Goal: Task Accomplishment & Management: Complete application form

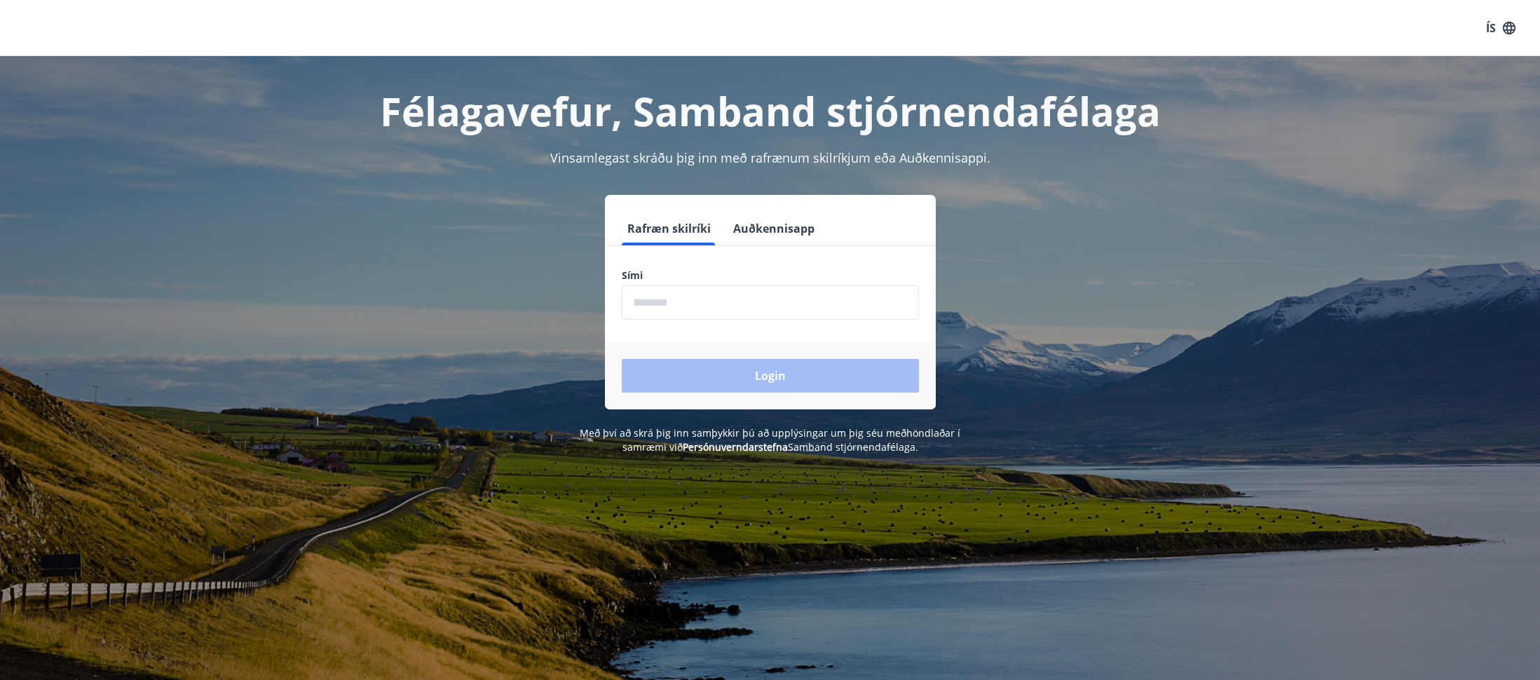
click at [669, 299] on input "phone" at bounding box center [770, 302] width 297 height 34
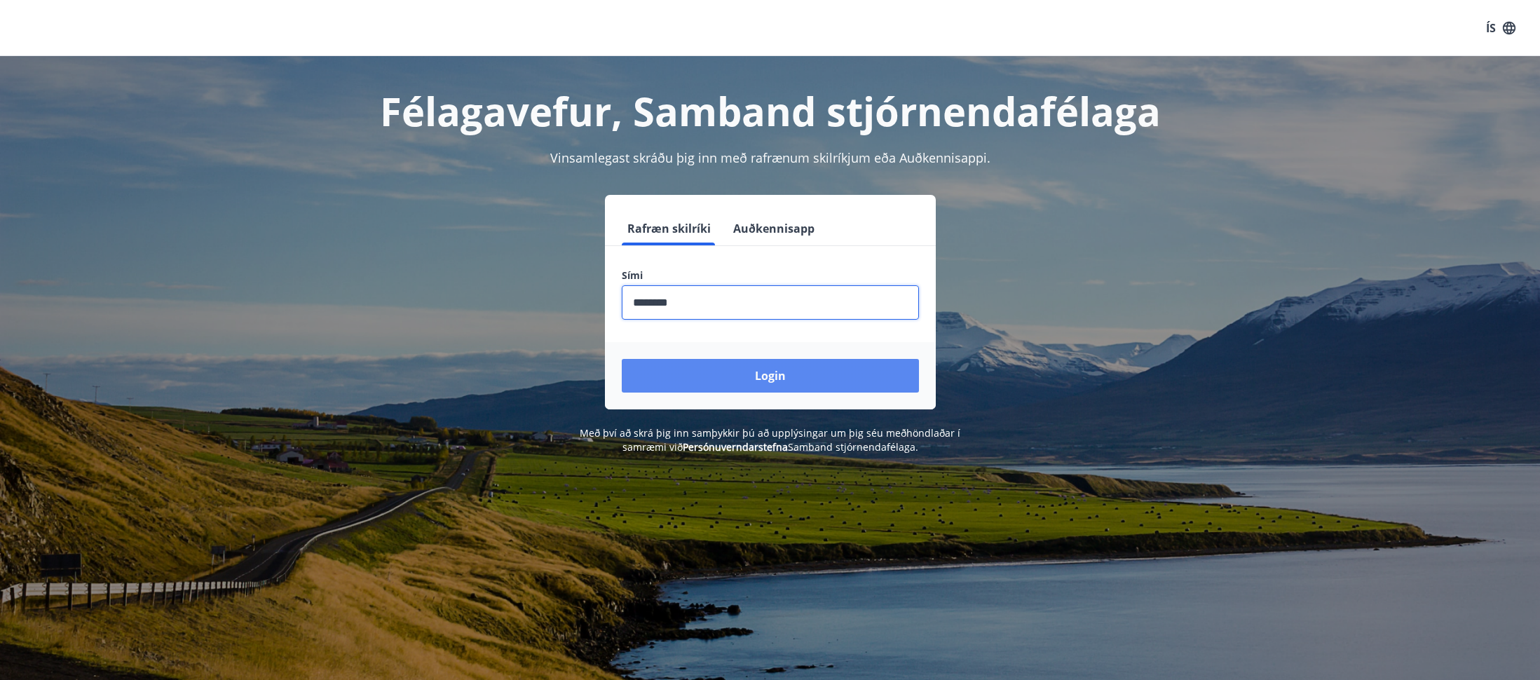
type input "********"
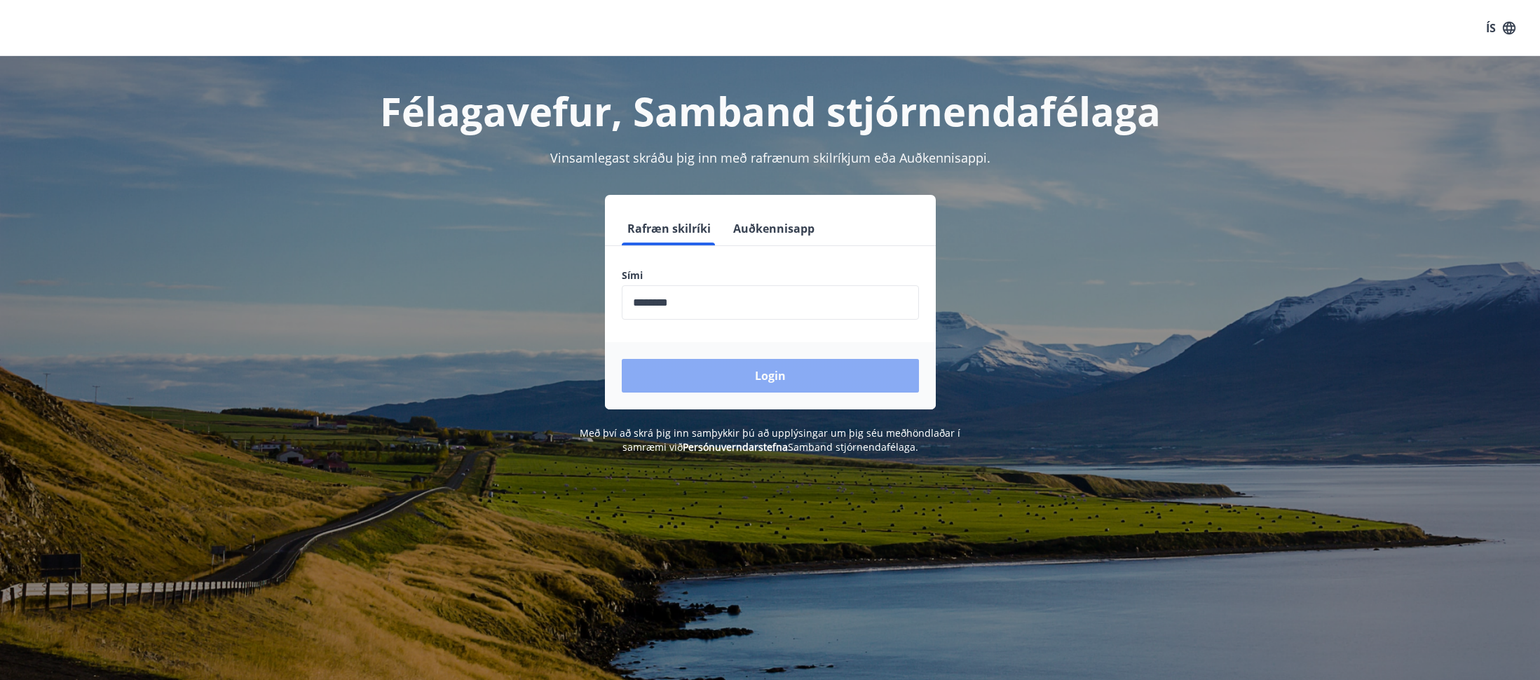
click at [845, 369] on button "Login" at bounding box center [770, 376] width 297 height 34
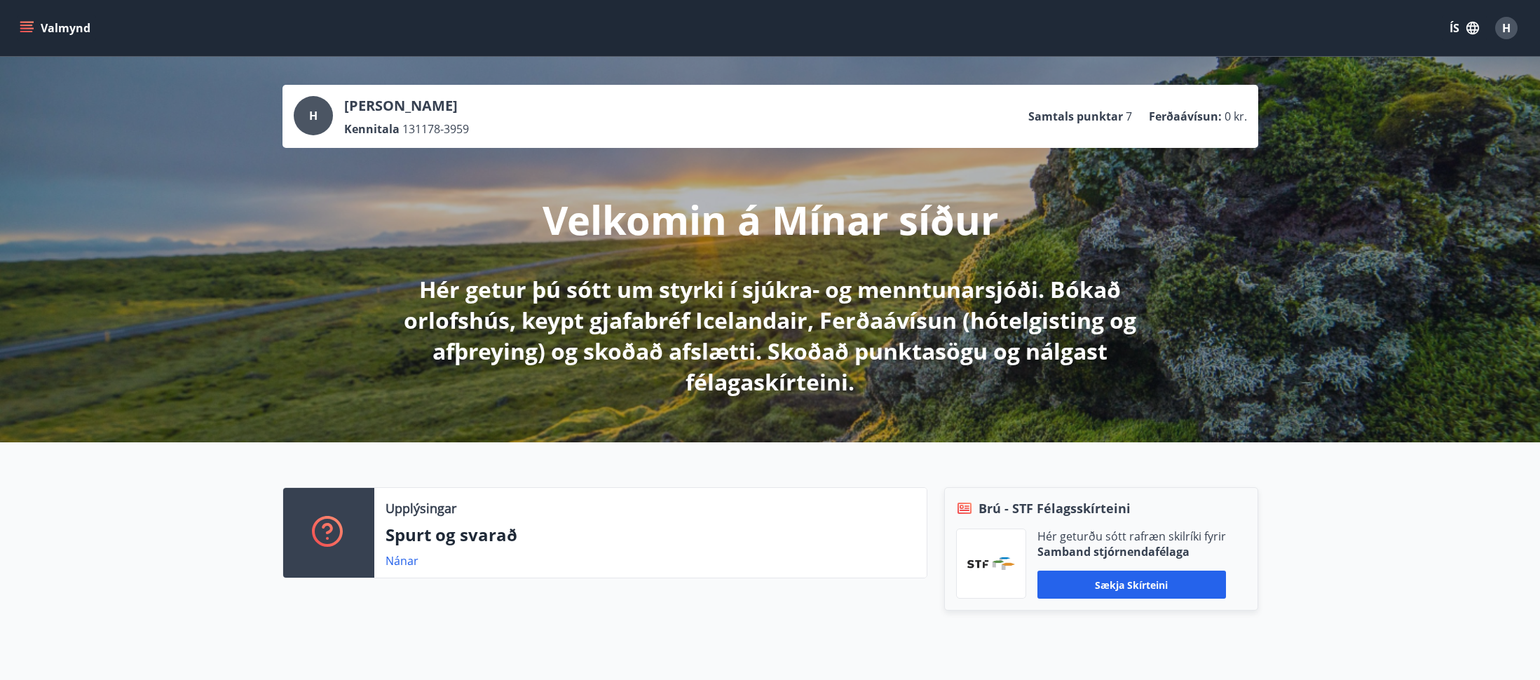
click at [22, 34] on icon "menu" at bounding box center [27, 28] width 14 height 14
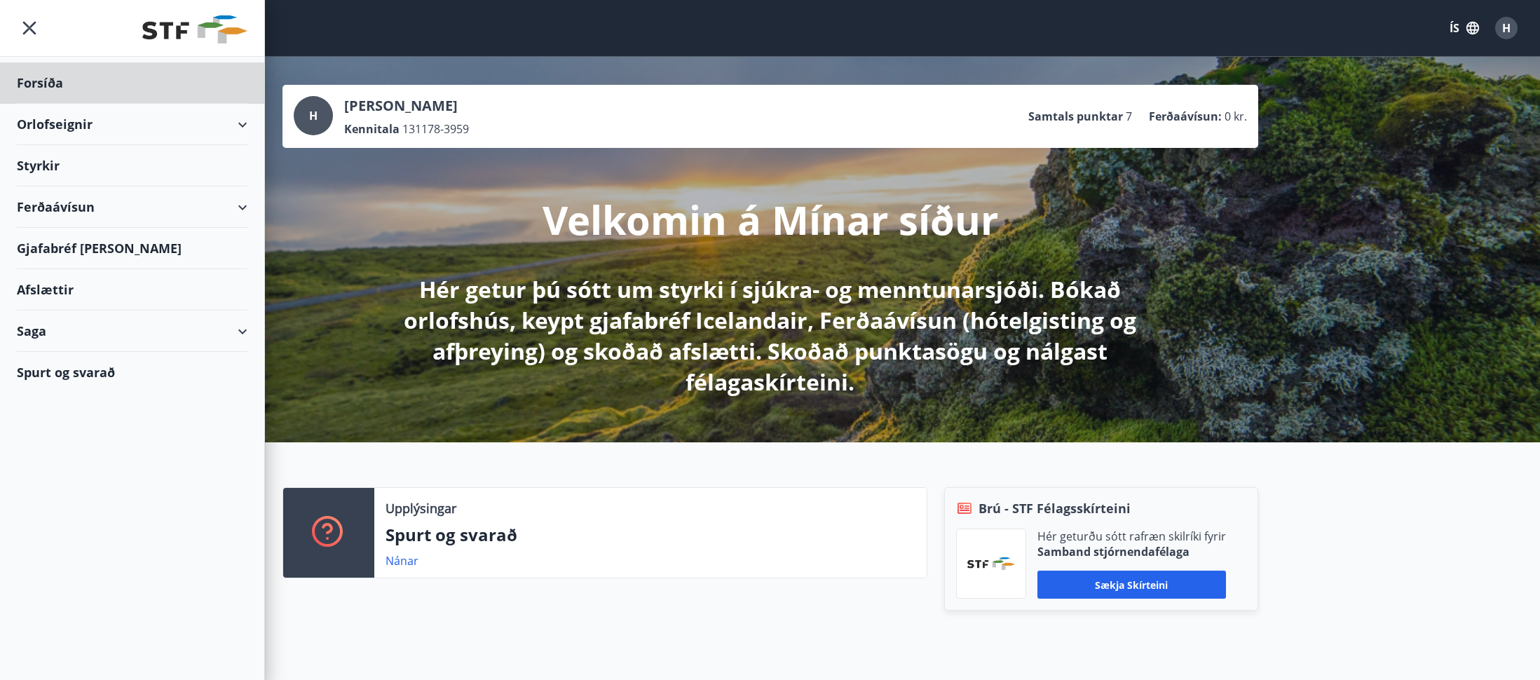
click at [40, 174] on div "Styrkir" at bounding box center [132, 165] width 231 height 41
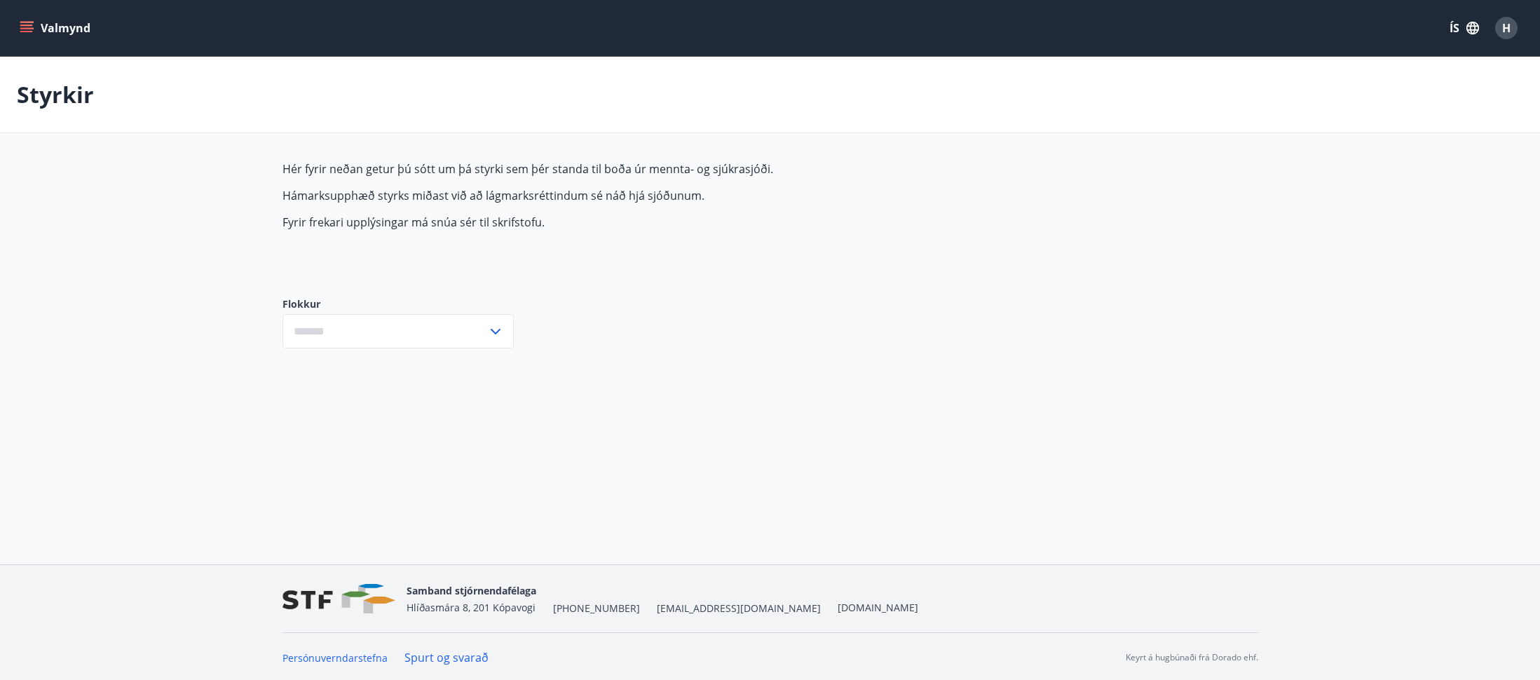
type input "***"
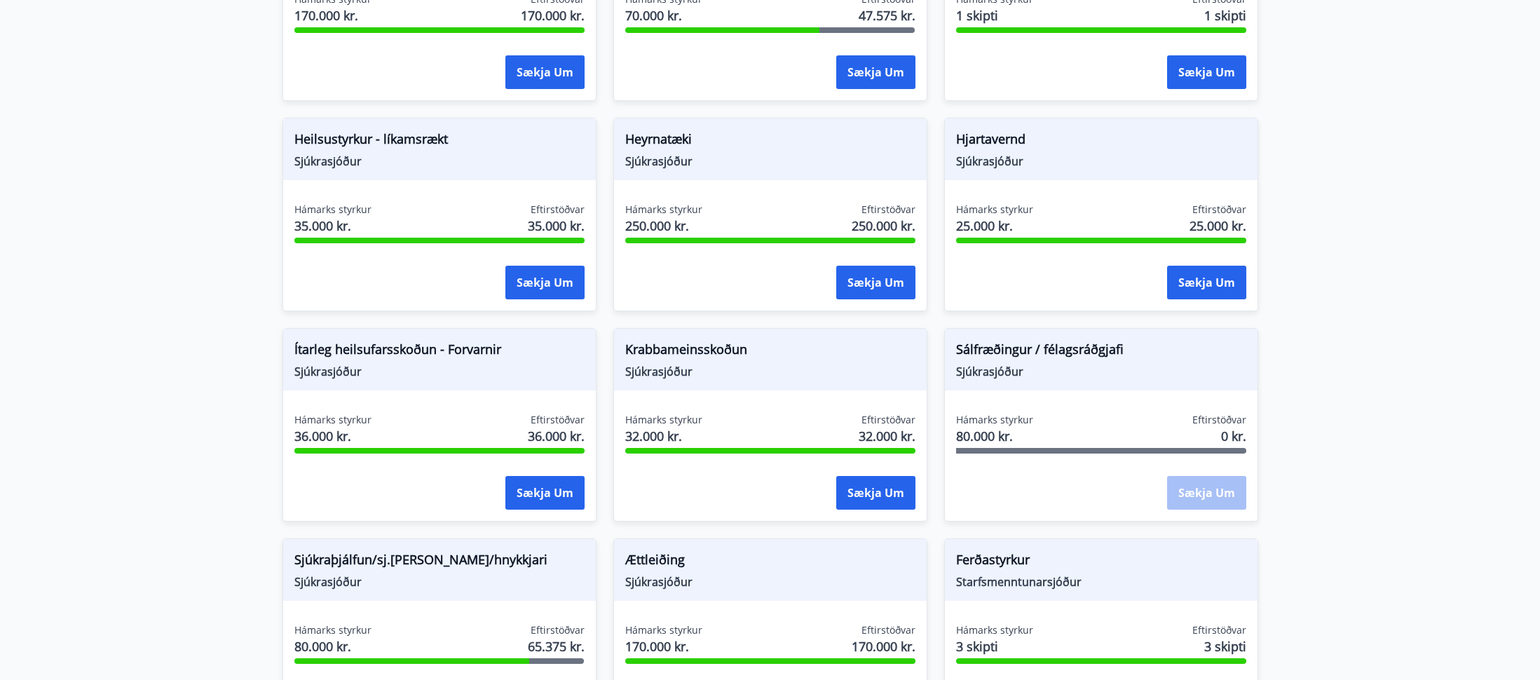
scroll to position [767, 0]
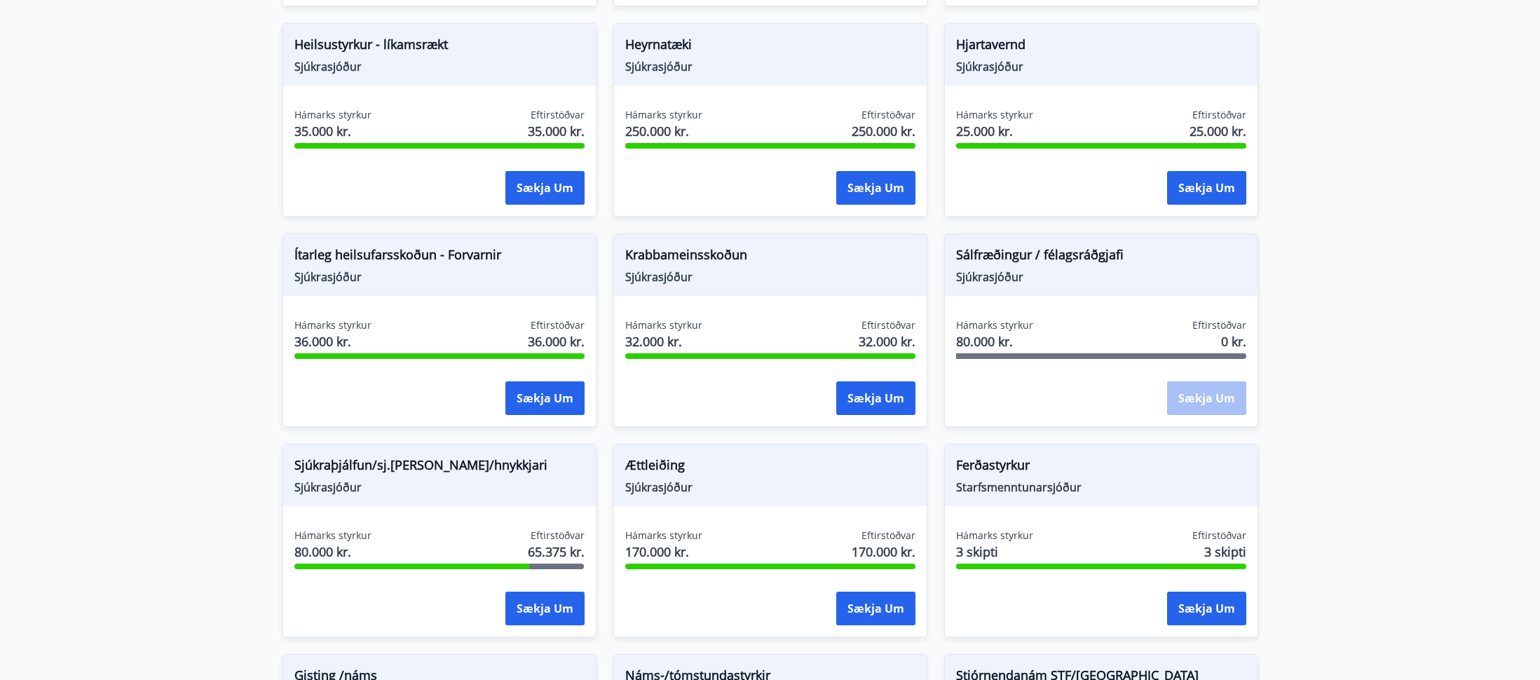
click at [1124, 308] on div "Sálfræðingur / félagsráðgjafi Sjúkrasjóður Hámarks styrkur 80.000 kr. Eftirstöð…" at bounding box center [1101, 329] width 314 height 193
drag, startPoint x: 1000, startPoint y: 342, endPoint x: 990, endPoint y: 337, distance: 11.6
click at [997, 341] on span "80.000 kr." at bounding box center [994, 341] width 77 height 18
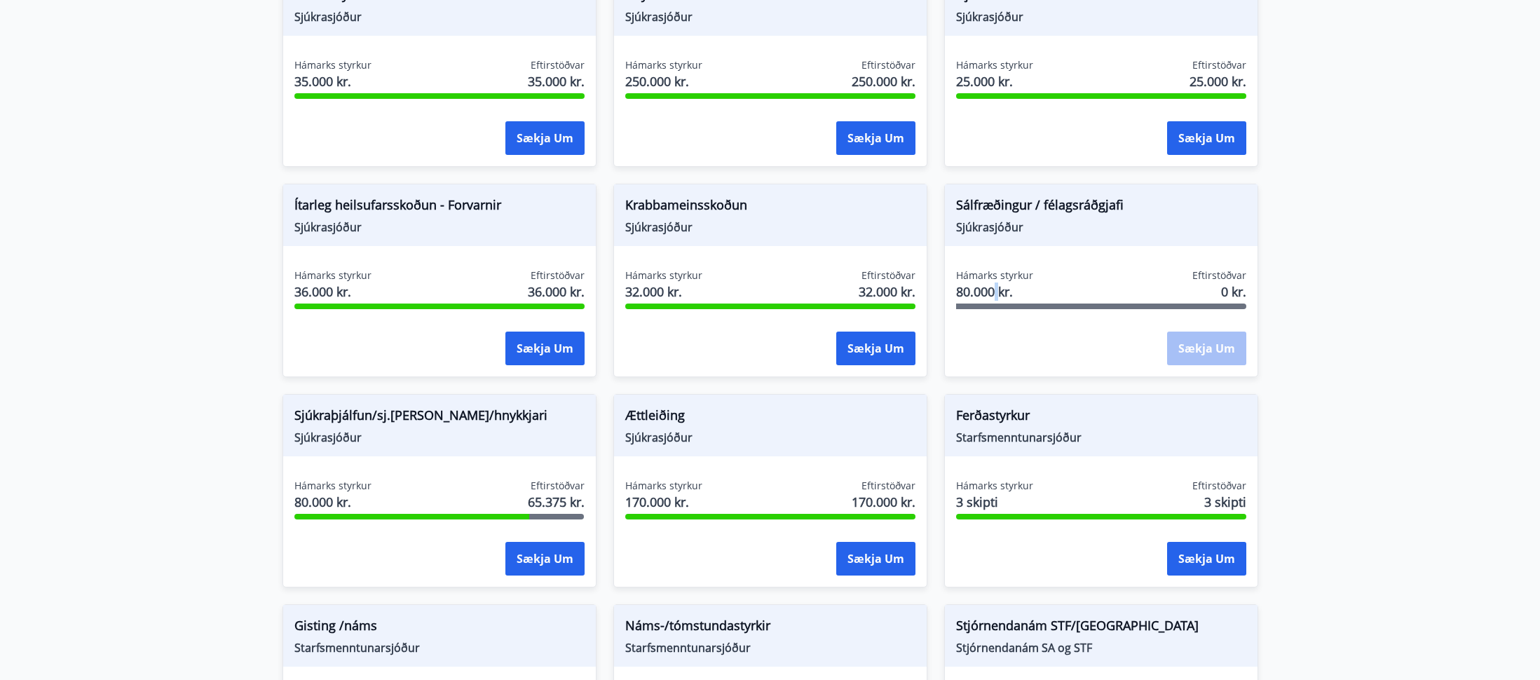
scroll to position [817, 1]
click at [1049, 277] on div "Hámarks styrkur 80.000 kr. Eftirstöðvar 0 kr." at bounding box center [1101, 285] width 290 height 35
click at [1208, 350] on div "Sækja um" at bounding box center [1206, 349] width 79 height 35
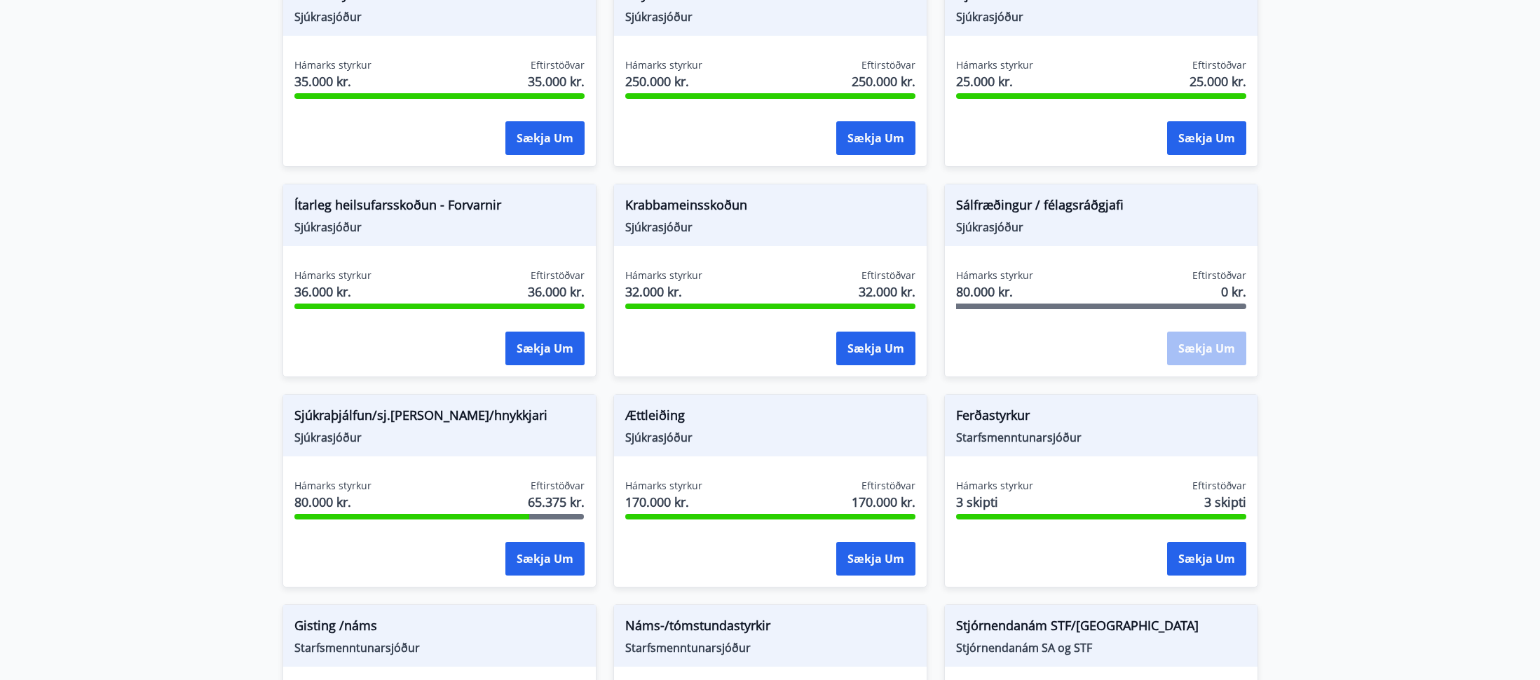
click at [1210, 346] on div "Sækja um" at bounding box center [1206, 349] width 79 height 35
click at [1007, 219] on span "Sjúkrasjóður" at bounding box center [1101, 226] width 290 height 15
drag, startPoint x: 980, startPoint y: 207, endPoint x: 969, endPoint y: 245, distance: 39.3
click at [981, 206] on span "Sálfræðingur / félagsráðgjafi" at bounding box center [1101, 208] width 290 height 24
click at [1007, 287] on span "80.000 kr." at bounding box center [994, 291] width 77 height 18
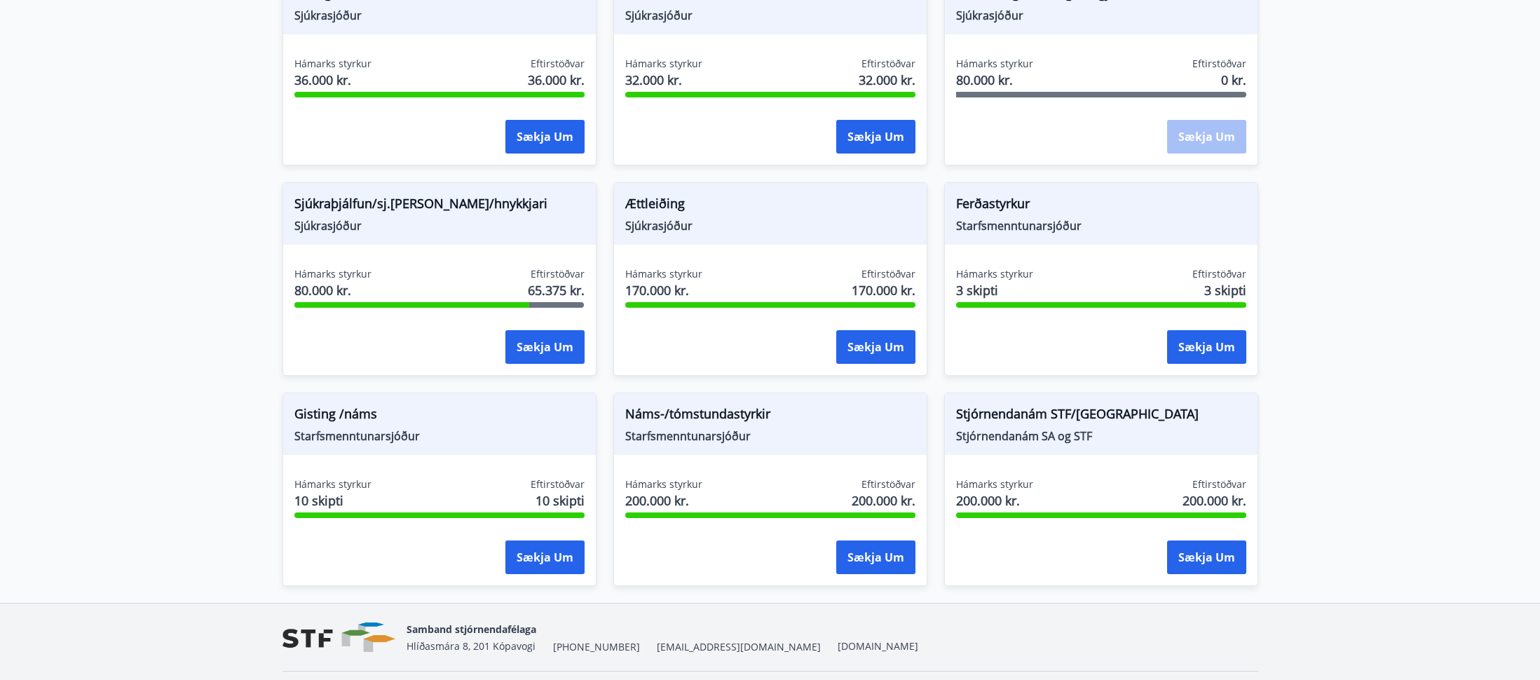
scroll to position [1032, 0]
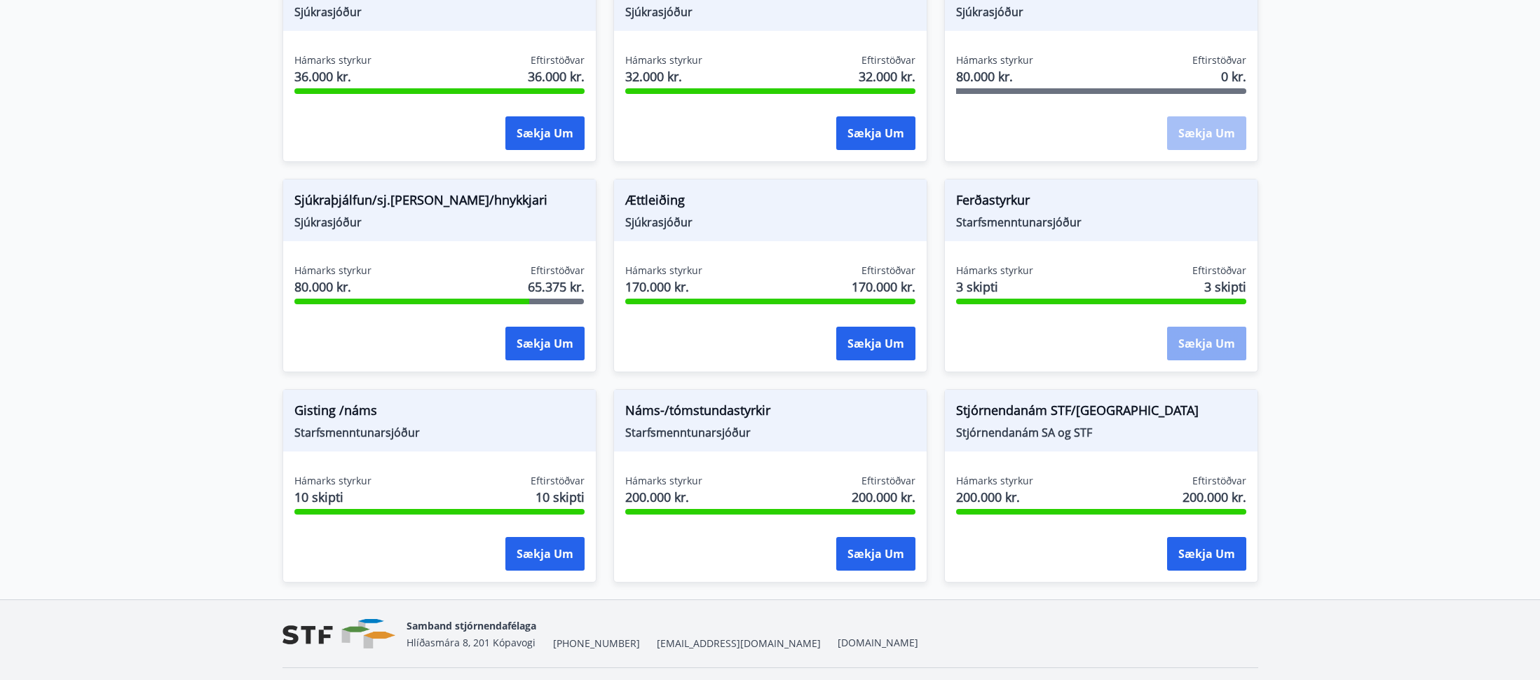
click at [1233, 355] on button "Sækja um" at bounding box center [1206, 344] width 79 height 34
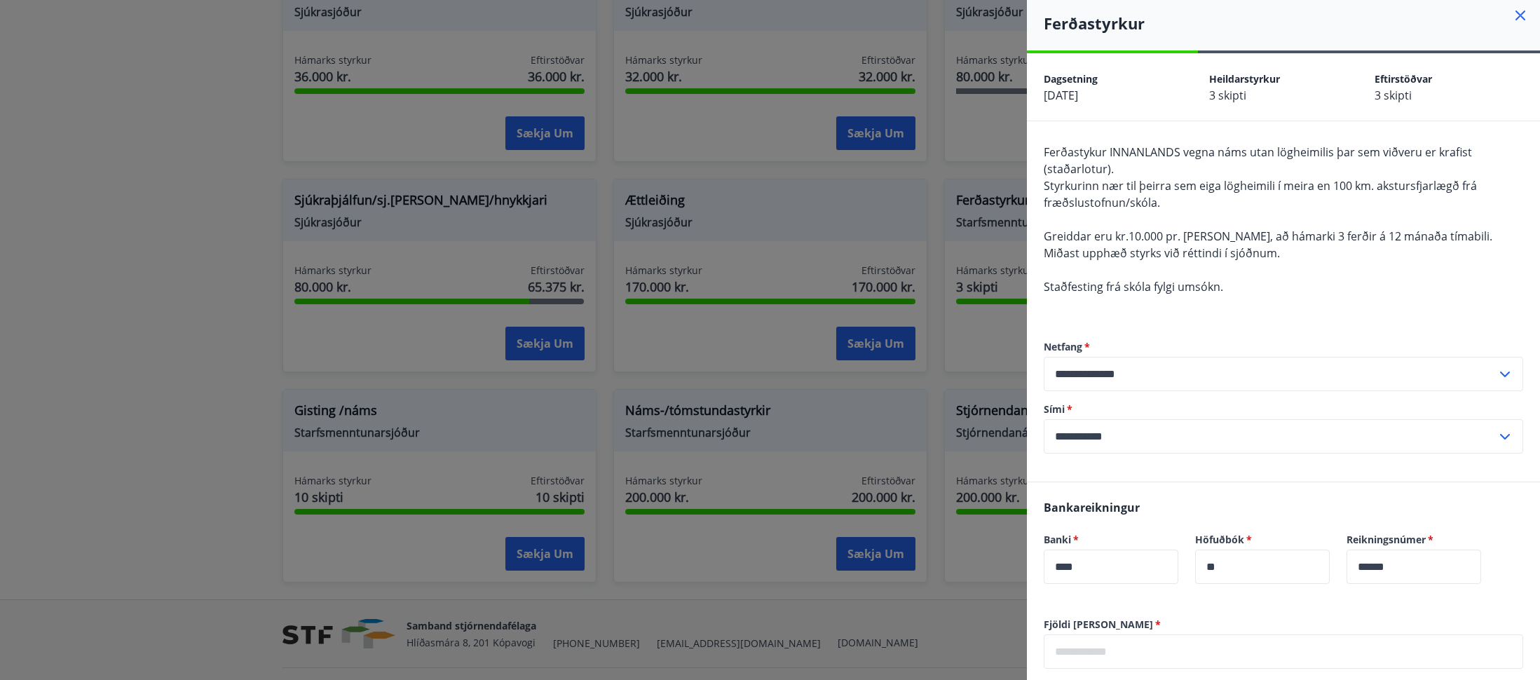
scroll to position [2, 0]
click at [1518, 20] on icon at bounding box center [1520, 18] width 10 height 10
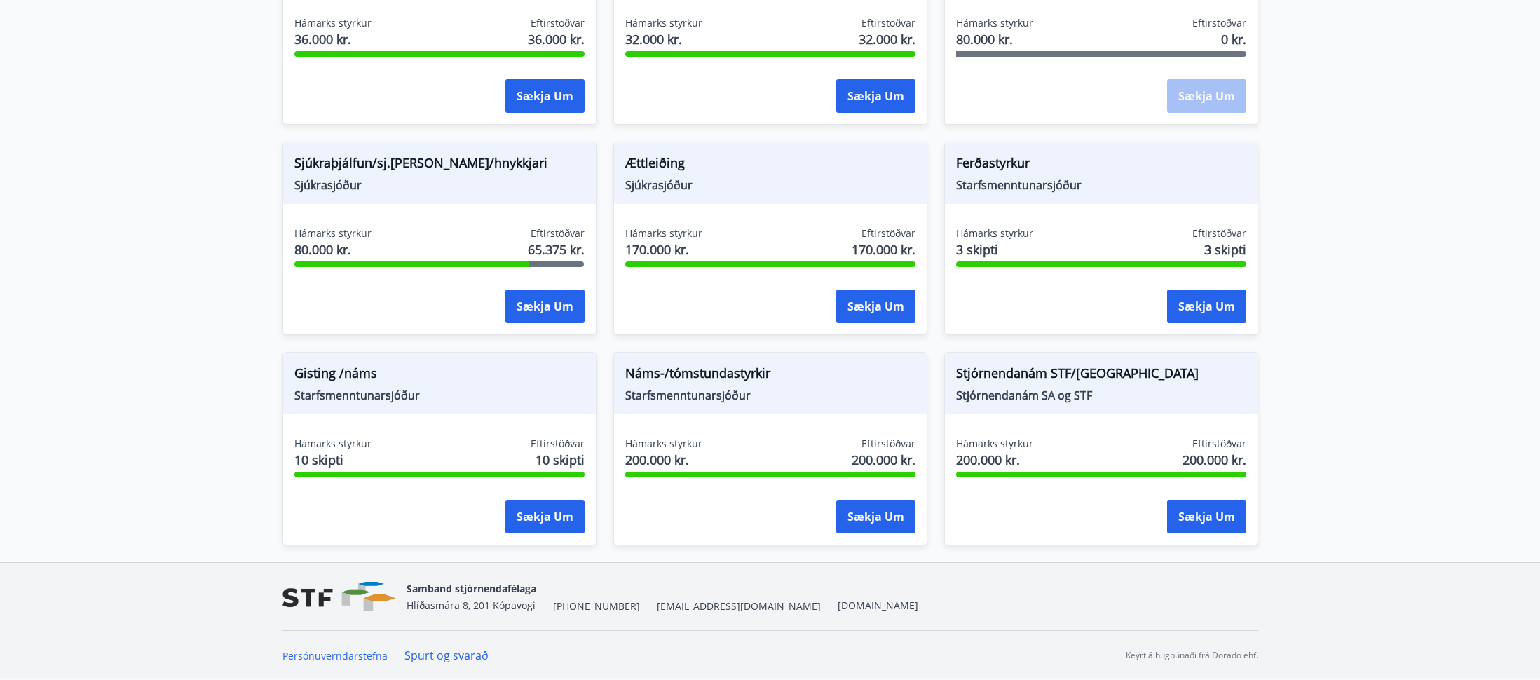
scroll to position [1070, 0]
click at [861, 521] on button "Sækja um" at bounding box center [875, 517] width 79 height 34
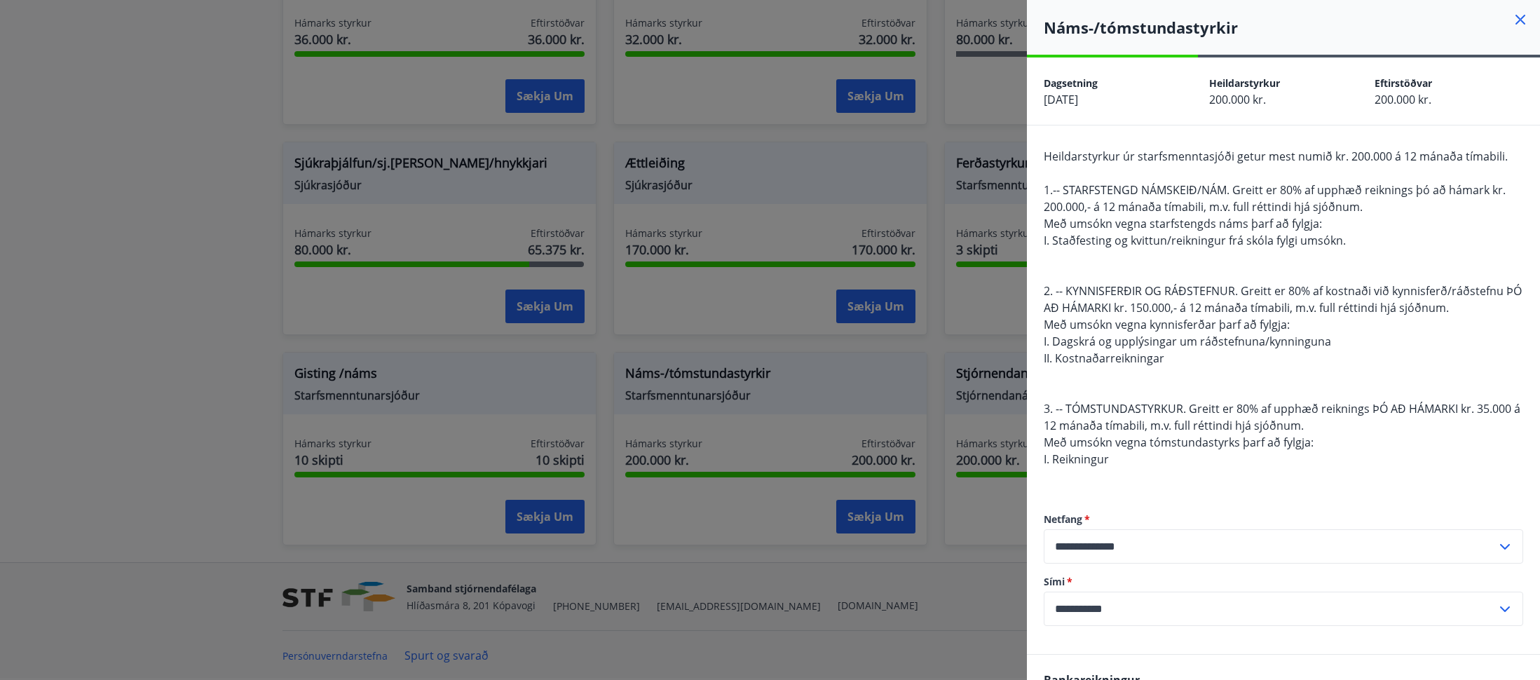
scroll to position [0, 0]
click at [1517, 17] on icon at bounding box center [1520, 20] width 10 height 10
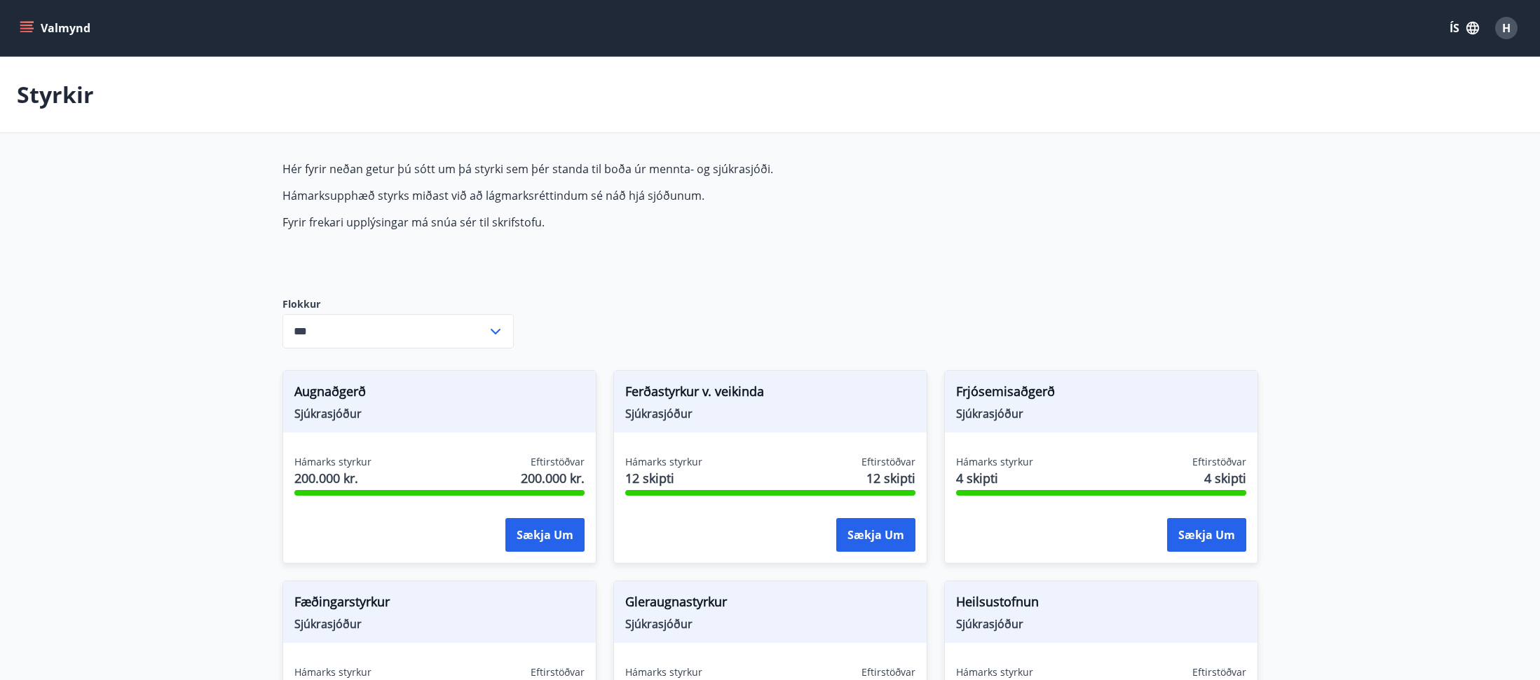
click at [28, 34] on icon "menu" at bounding box center [27, 28] width 14 height 14
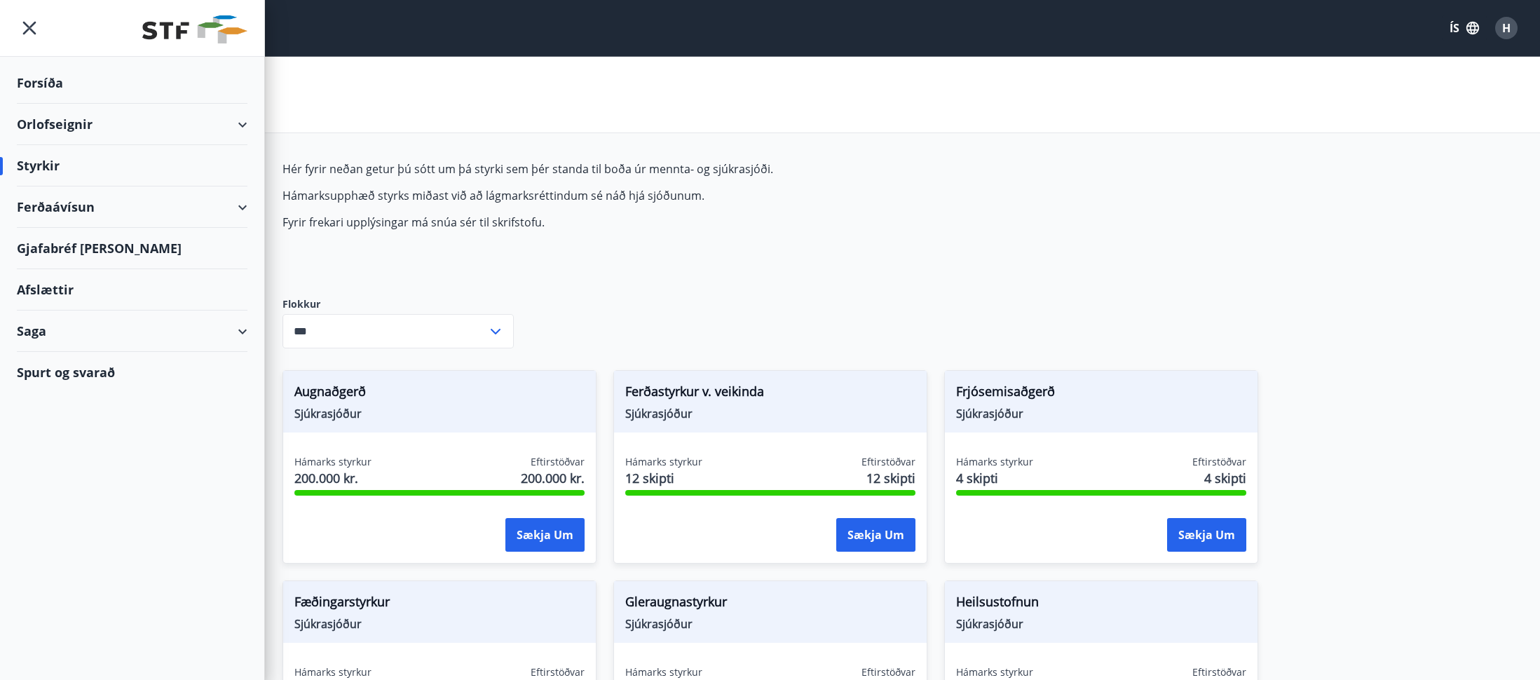
click at [81, 212] on div "Ferðaávísun" at bounding box center [132, 206] width 231 height 41
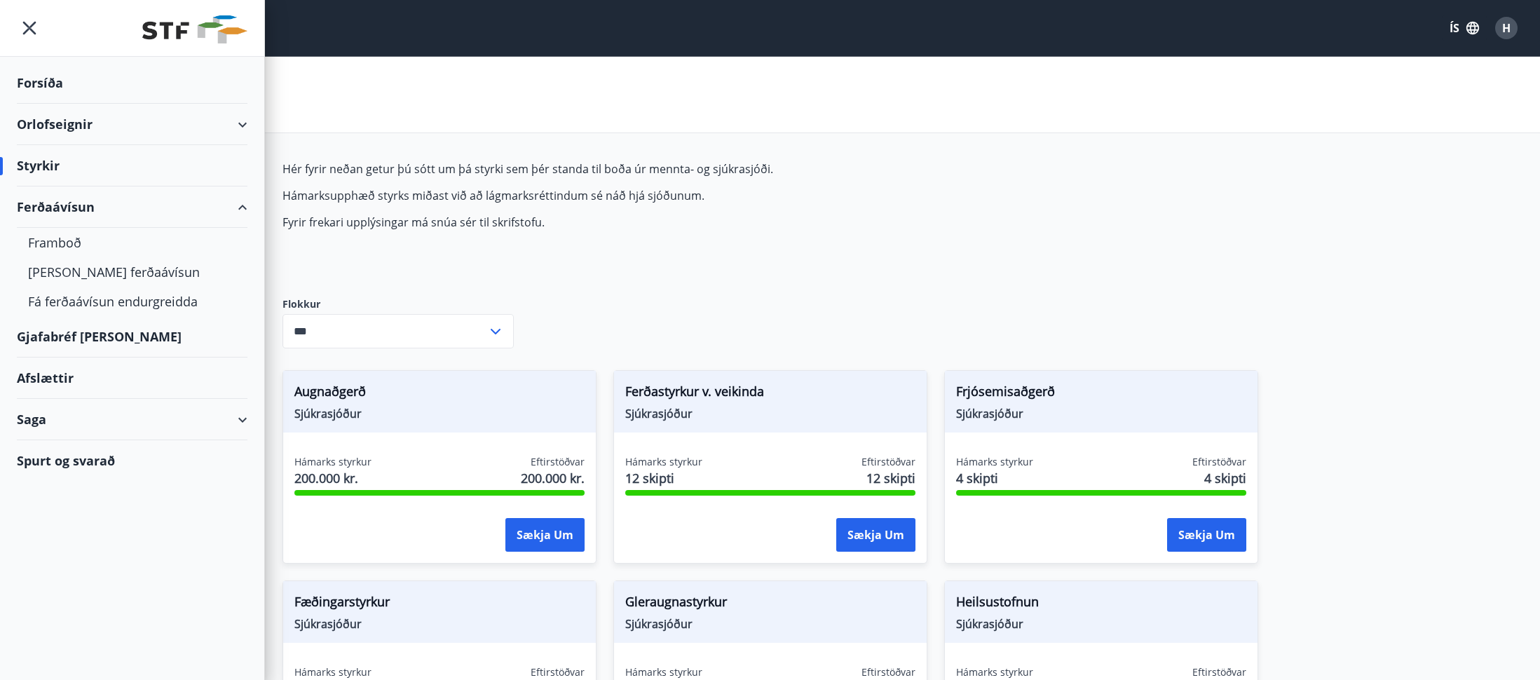
click at [82, 211] on div "Ferðaávísun" at bounding box center [132, 206] width 231 height 41
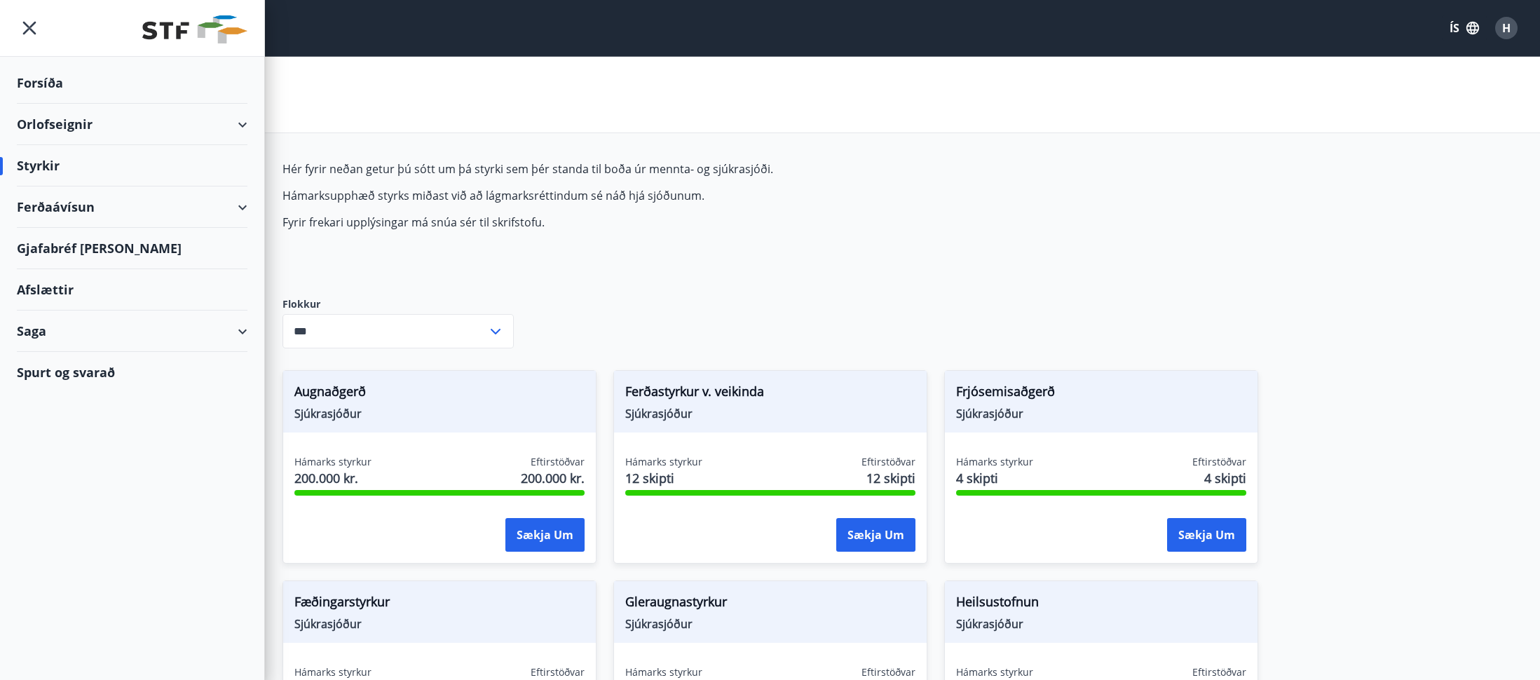
click at [32, 30] on icon "menu" at bounding box center [29, 28] width 13 height 13
